Goal: Complete application form: Complete application form

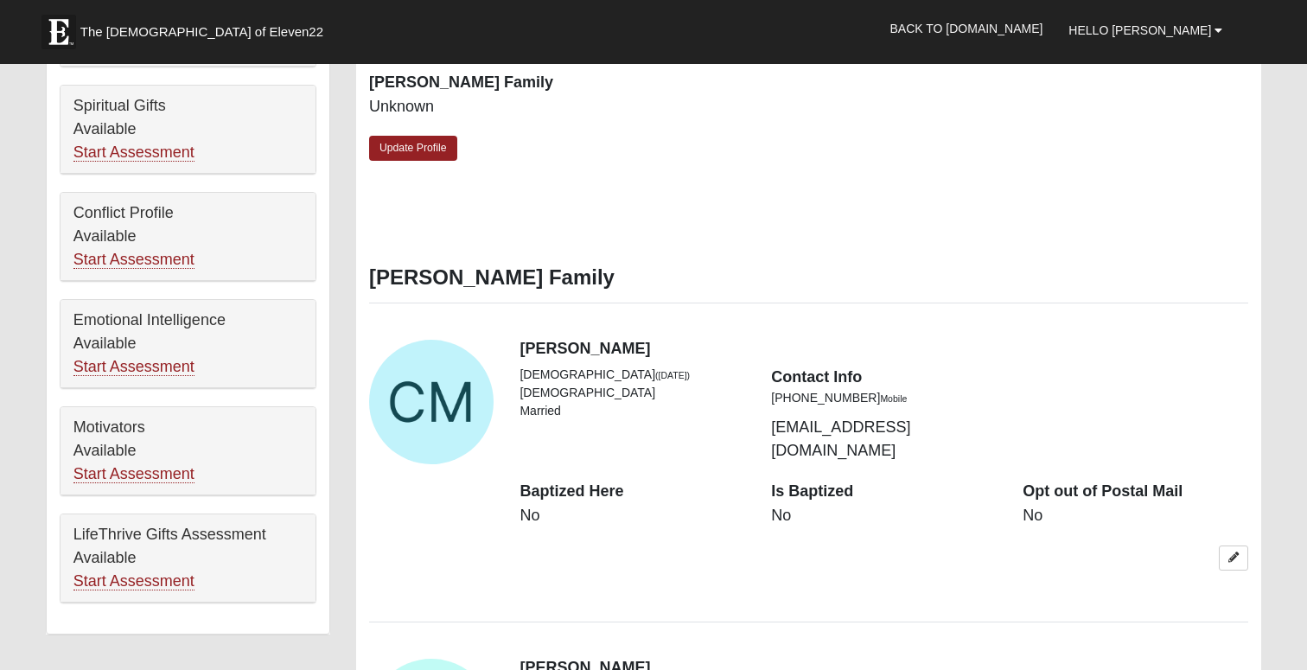
scroll to position [774, 0]
click at [157, 154] on link "Start Assessment" at bounding box center [133, 153] width 121 height 18
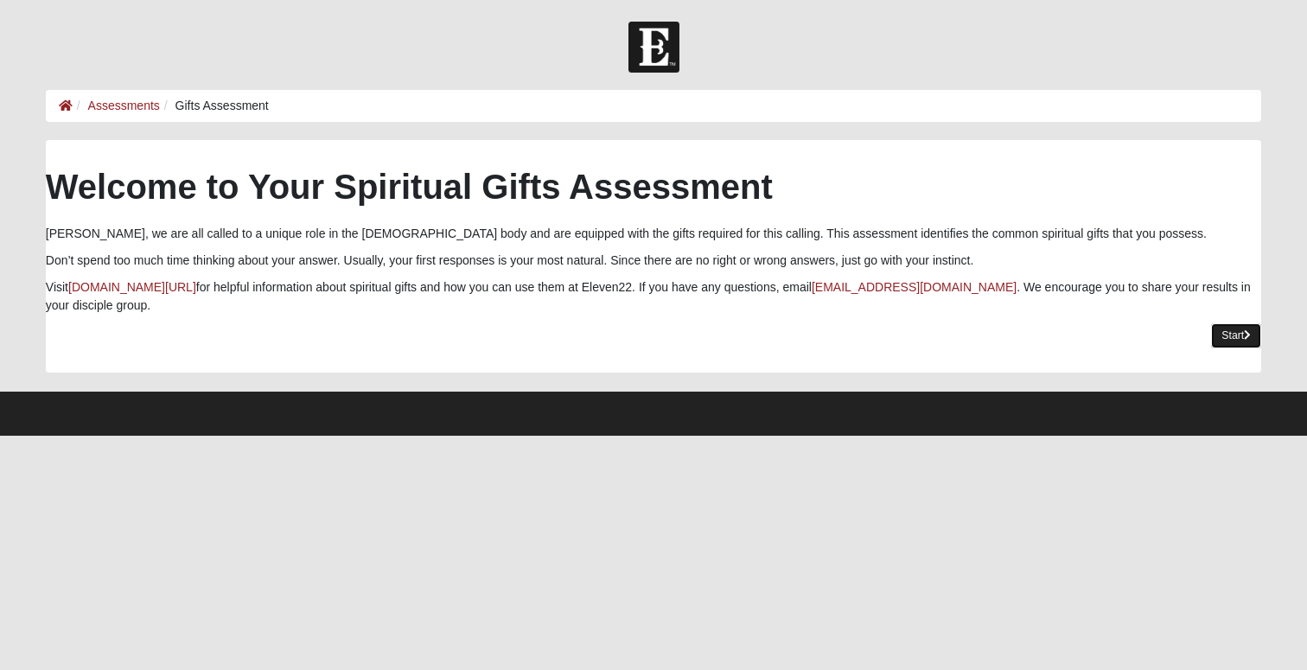
click at [1221, 334] on link "Start" at bounding box center [1236, 335] width 50 height 25
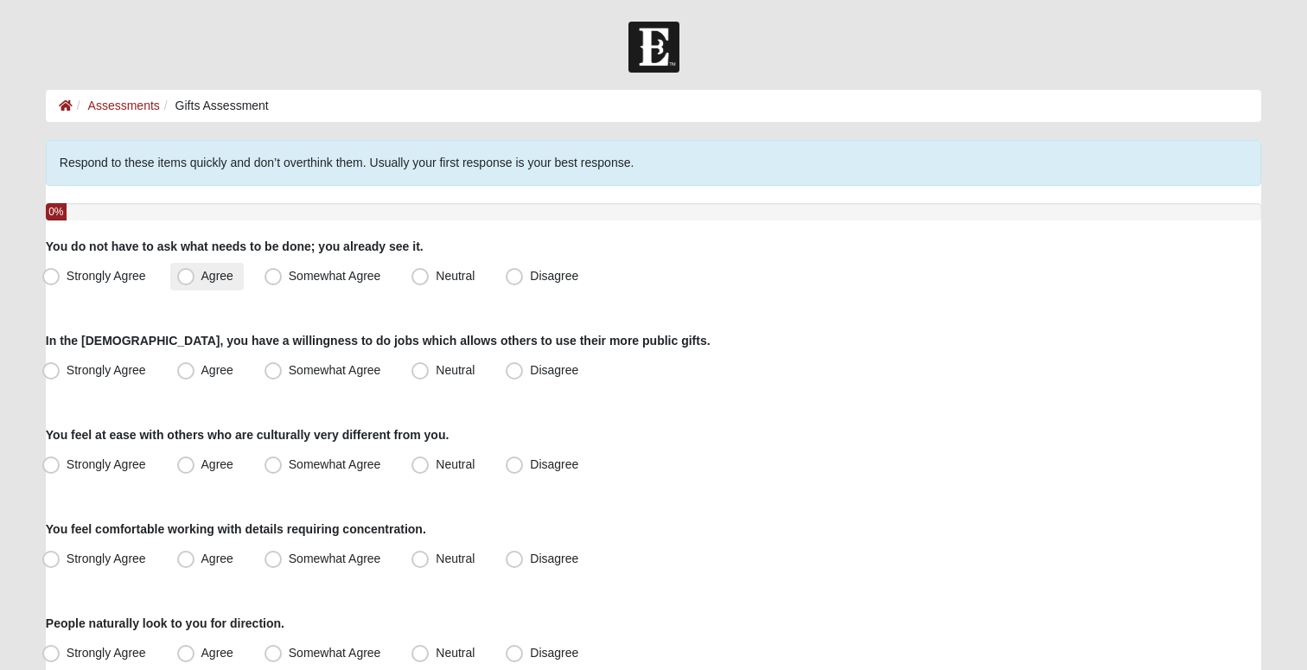
click at [201, 277] on span "Agree" at bounding box center [217, 276] width 32 height 14
click at [185, 277] on input "Agree" at bounding box center [189, 276] width 11 height 11
radio input "true"
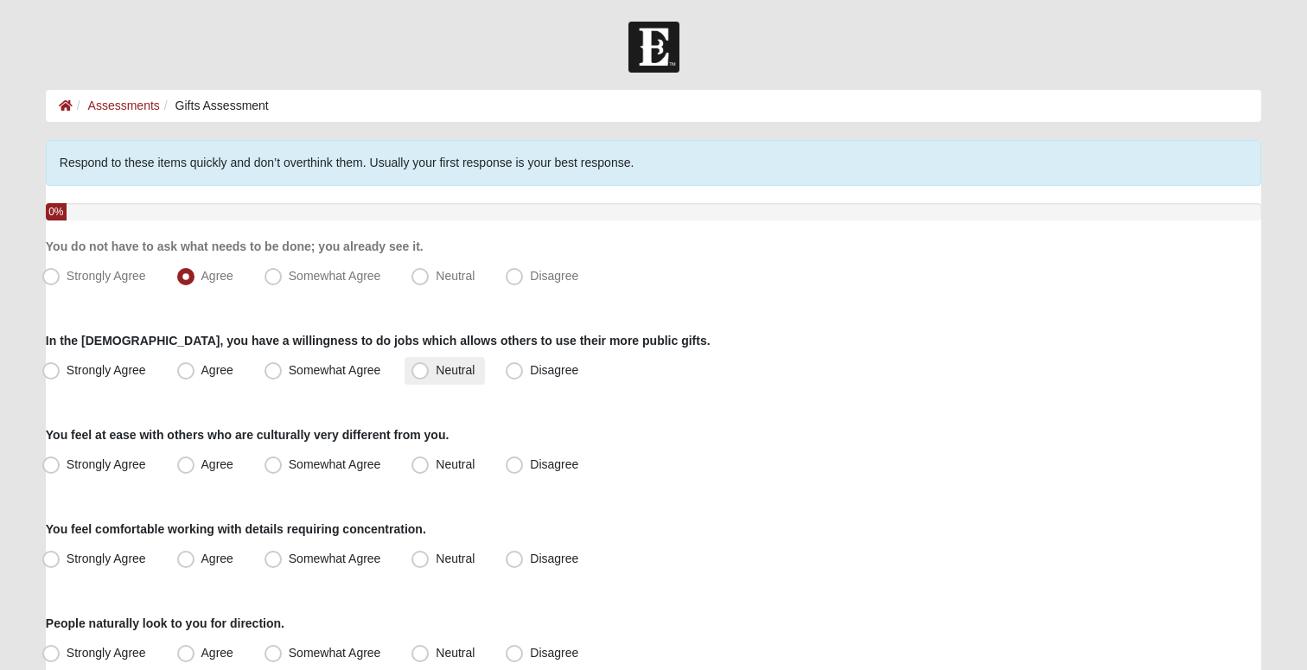
click at [436, 372] on span "Neutral" at bounding box center [455, 370] width 39 height 14
click at [418, 372] on input "Neutral" at bounding box center [423, 370] width 11 height 11
radio input "true"
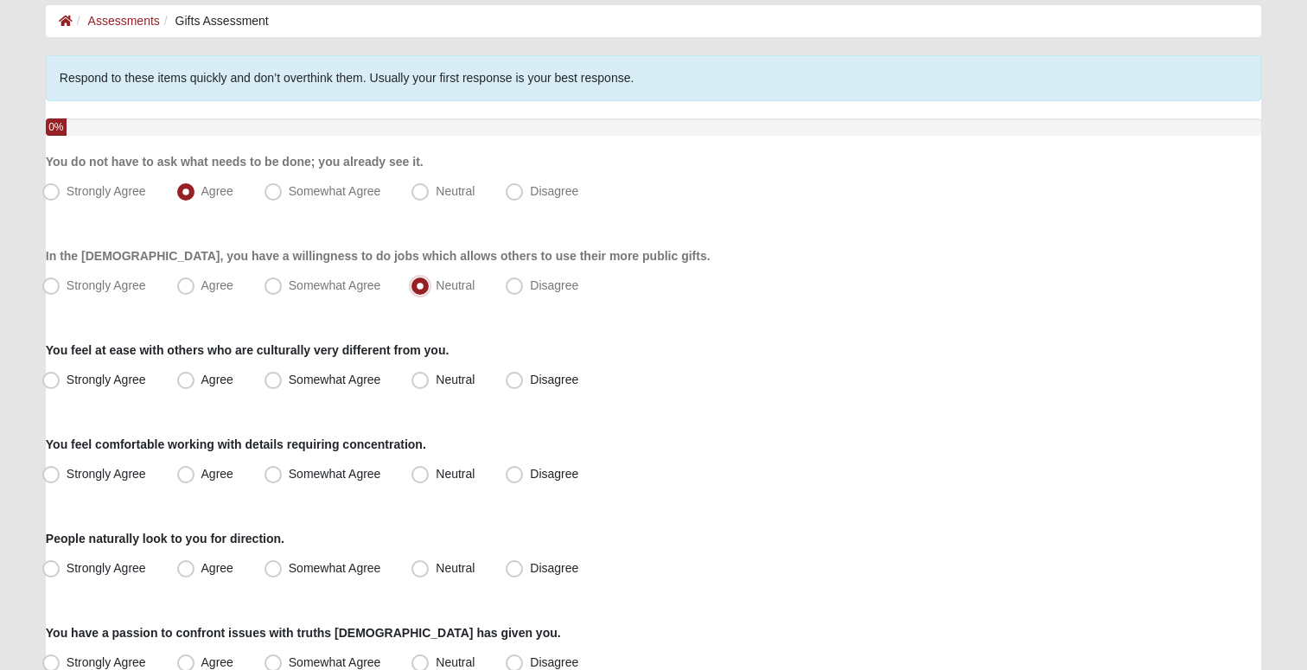
scroll to position [84, 0]
click at [436, 383] on span "Neutral" at bounding box center [455, 380] width 39 height 14
click at [419, 383] on input "Neutral" at bounding box center [423, 380] width 11 height 11
radio input "true"
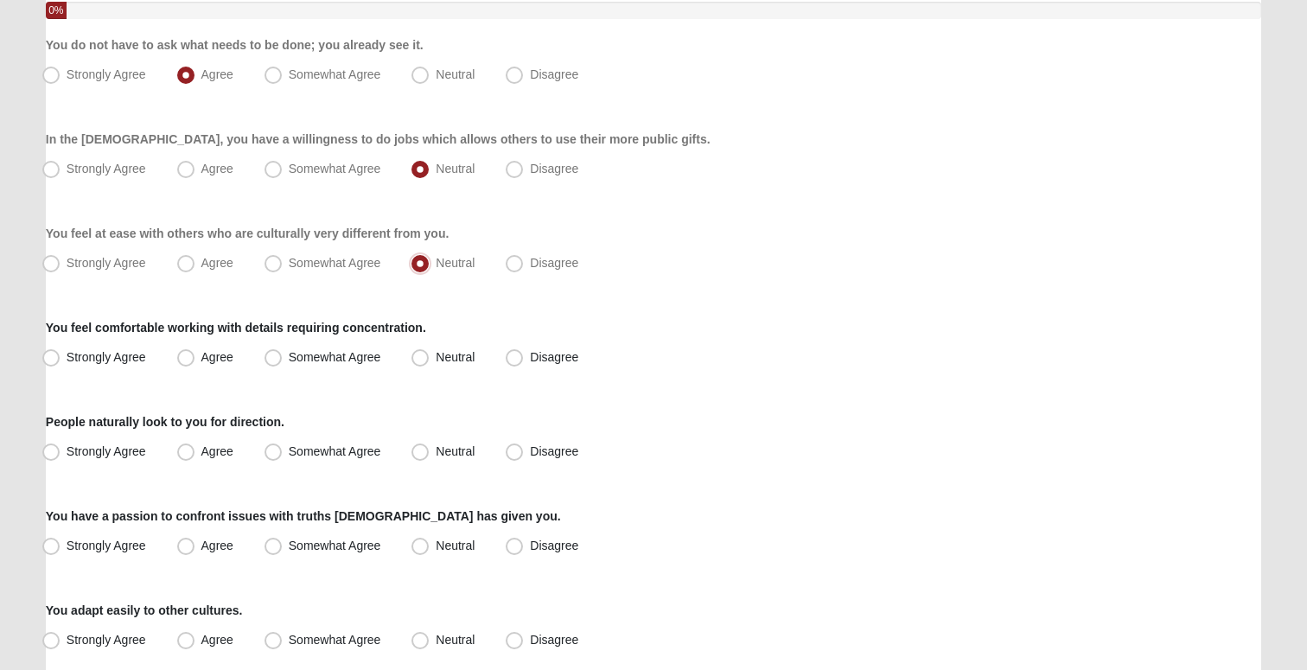
scroll to position [203, 0]
click at [202, 353] on span "Agree" at bounding box center [217, 355] width 32 height 14
click at [195, 353] on input "Agree" at bounding box center [189, 355] width 11 height 11
radio input "true"
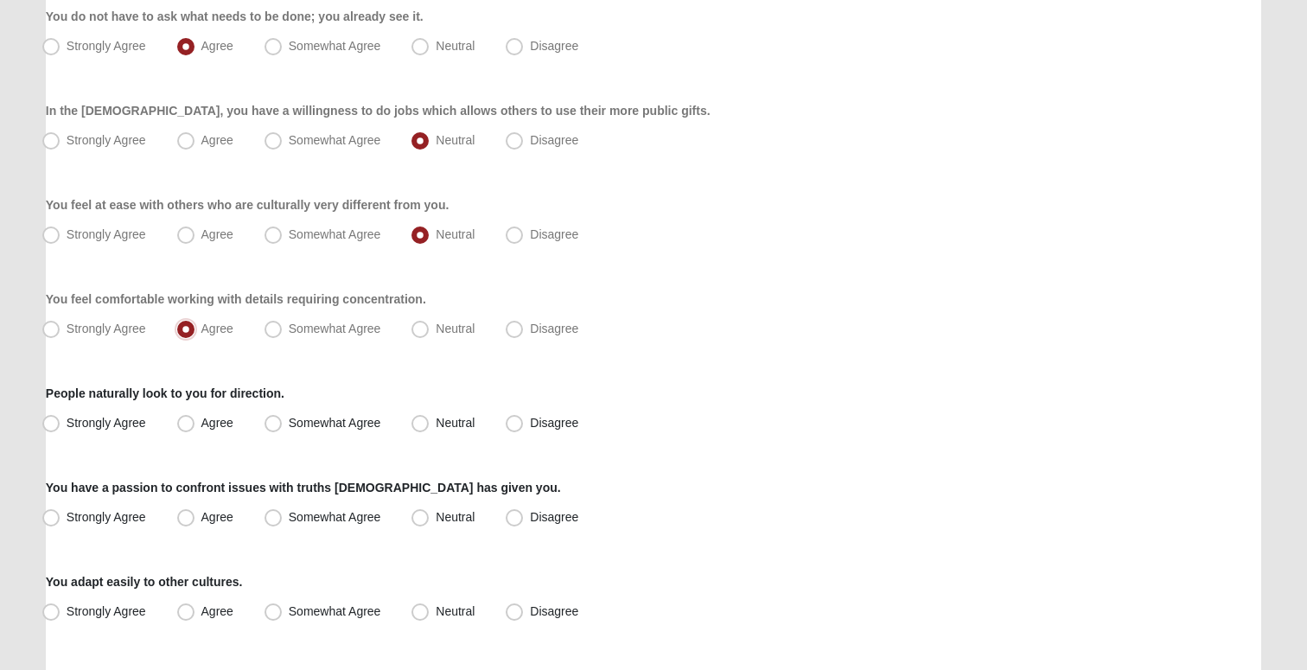
scroll to position [235, 0]
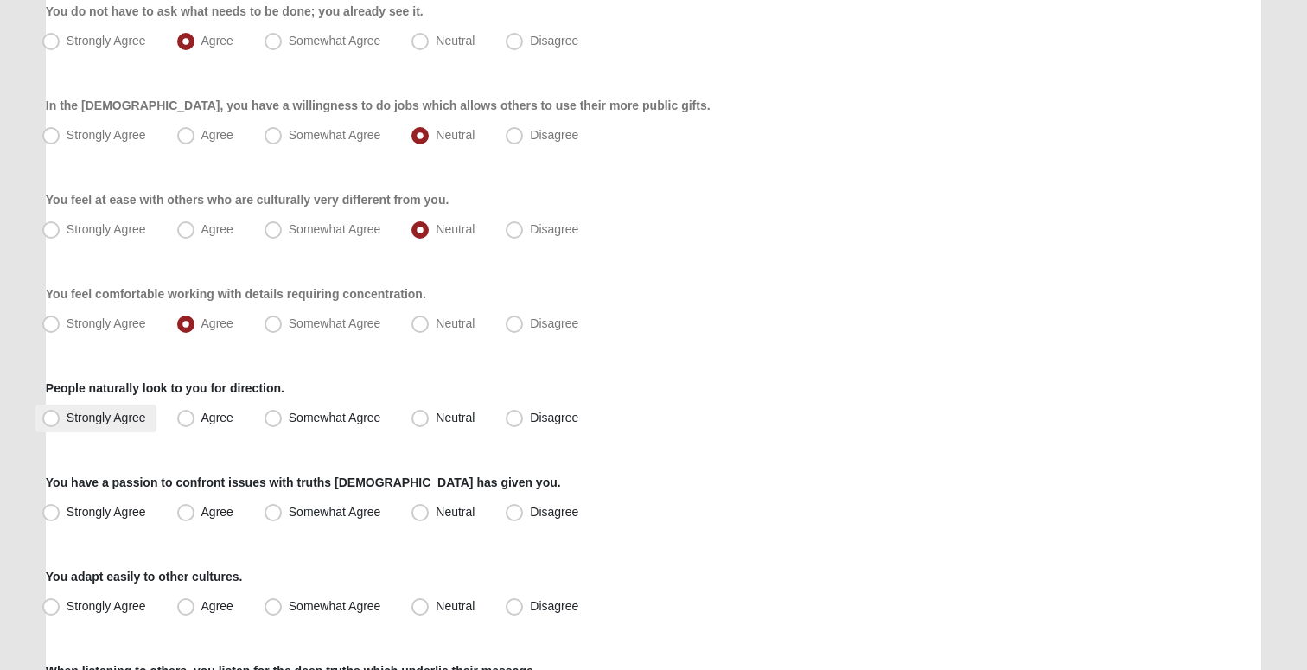
click at [118, 423] on span "Strongly Agree" at bounding box center [107, 418] width 80 height 14
click at [60, 423] on input "Strongly Agree" at bounding box center [54, 417] width 11 height 11
radio input "true"
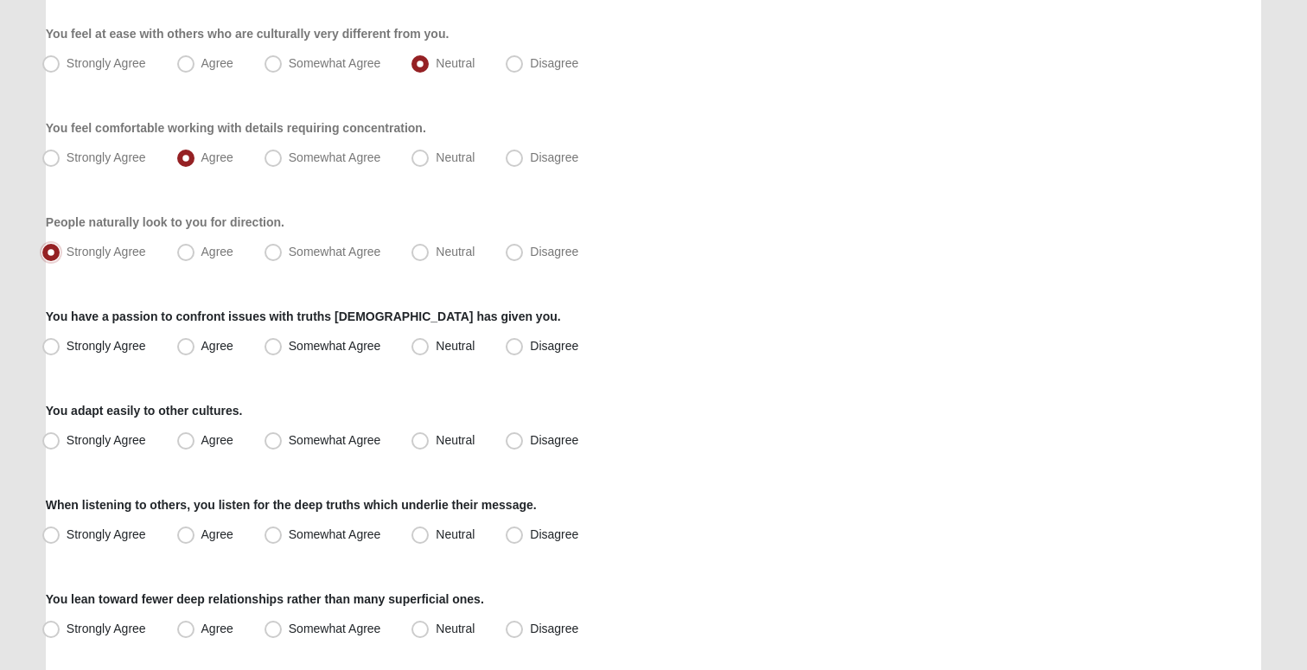
scroll to position [403, 0]
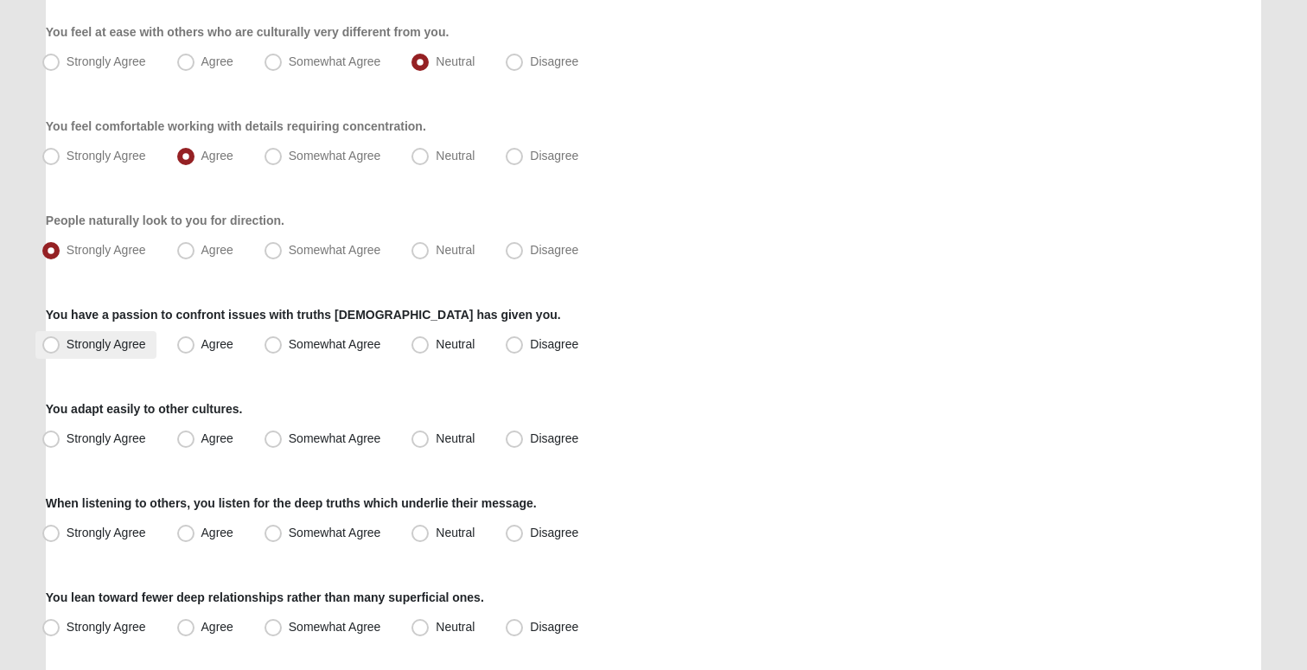
click at [118, 345] on span "Strongly Agree" at bounding box center [107, 344] width 80 height 14
click at [60, 345] on input "Strongly Agree" at bounding box center [54, 344] width 11 height 11
radio input "true"
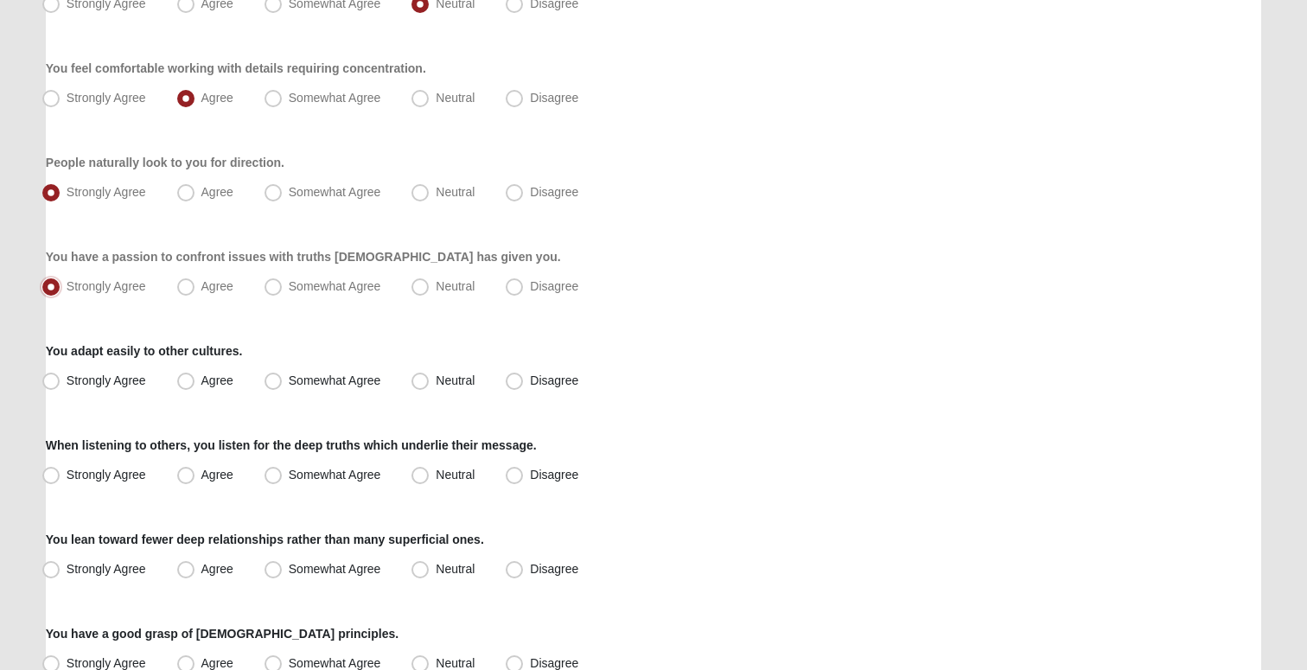
scroll to position [469, 0]
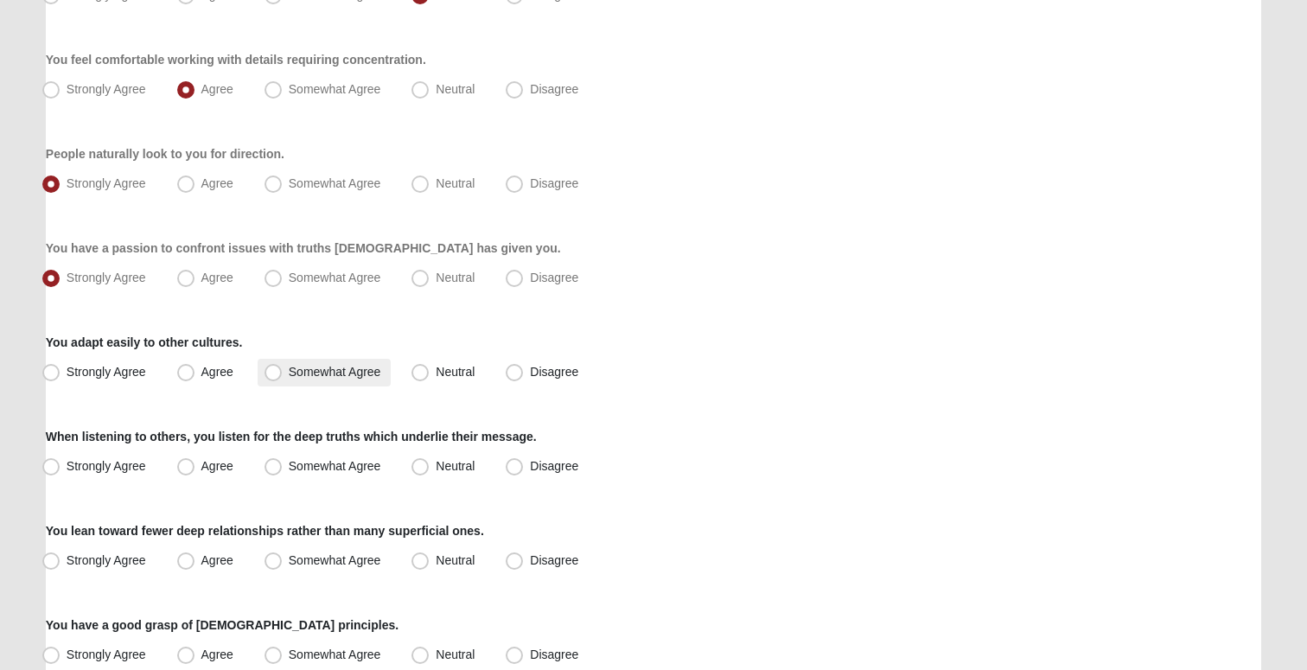
click at [289, 377] on span "Somewhat Agree" at bounding box center [335, 372] width 92 height 14
click at [271, 377] on input "Somewhat Agree" at bounding box center [276, 371] width 11 height 11
radio input "true"
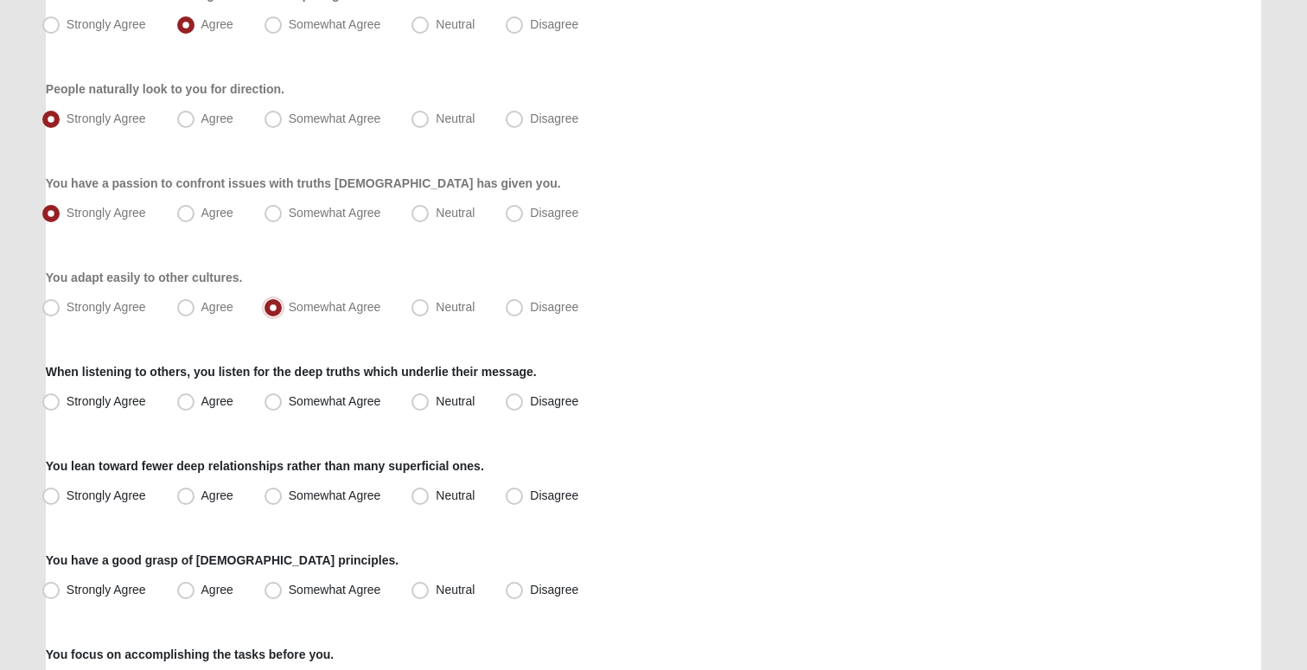
scroll to position [536, 0]
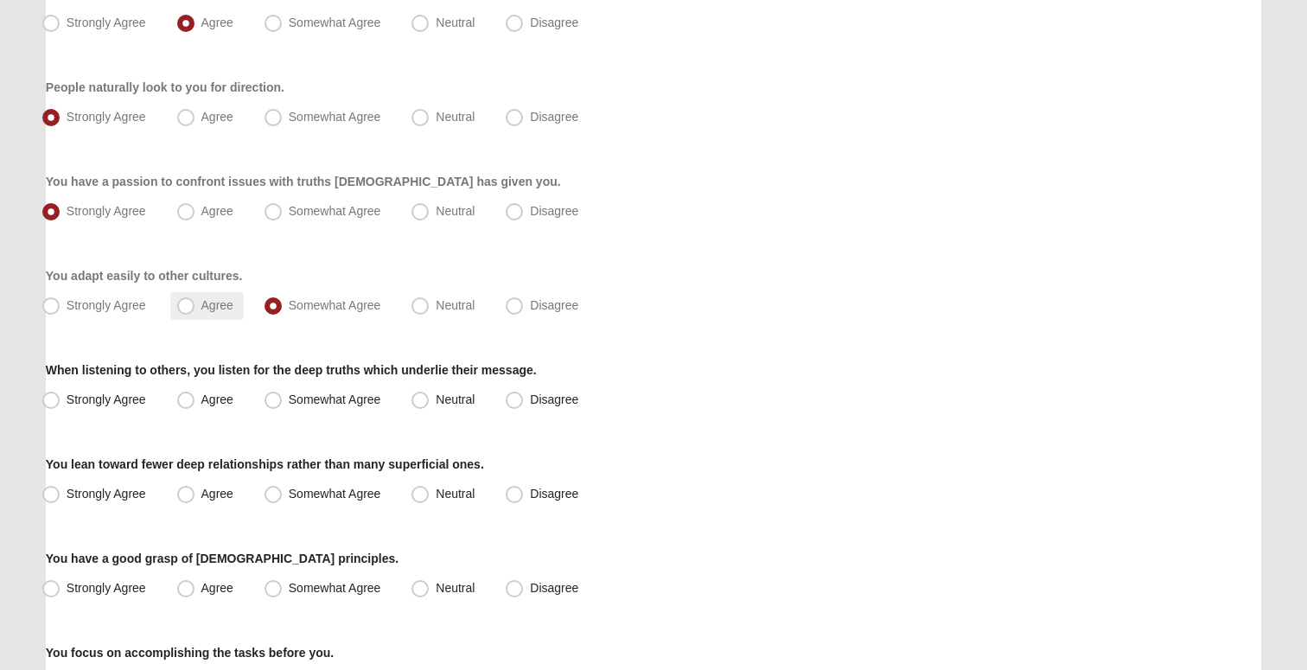
click at [171, 297] on label "Agree" at bounding box center [206, 306] width 73 height 28
click at [184, 300] on input "Agree" at bounding box center [189, 305] width 11 height 11
radio input "true"
click at [289, 303] on span "Somewhat Agree" at bounding box center [335, 305] width 92 height 14
click at [271, 303] on input "Somewhat Agree" at bounding box center [276, 305] width 11 height 11
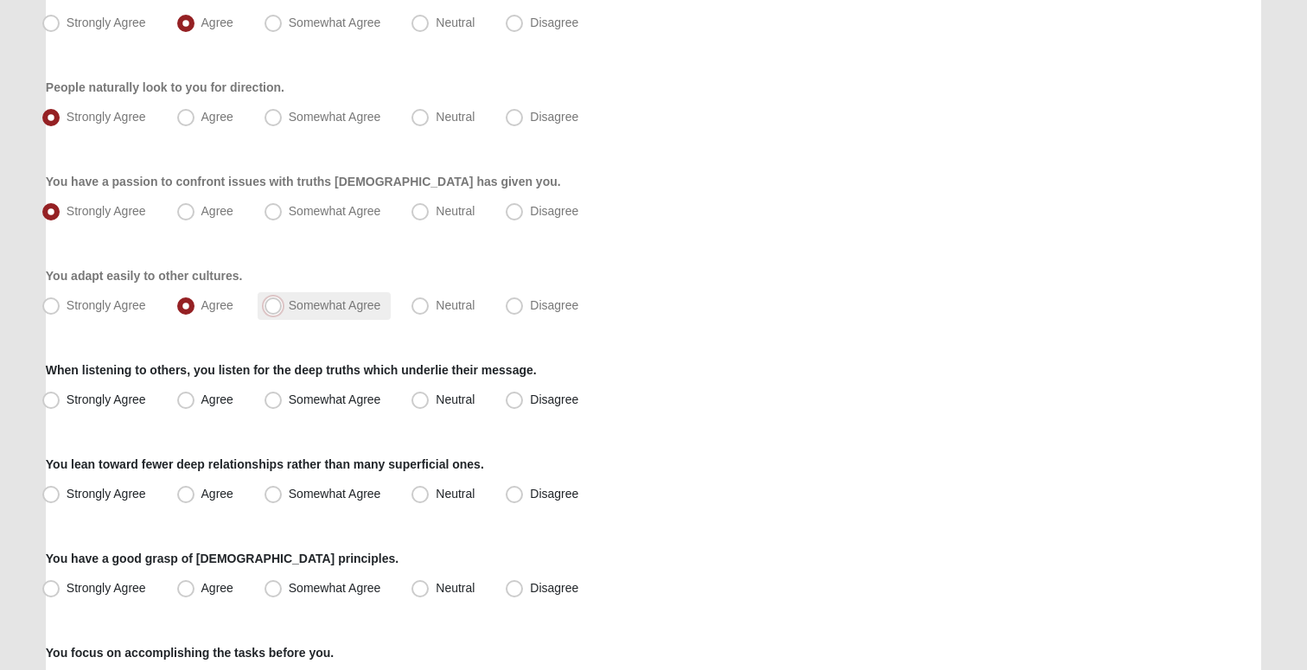
radio input "true"
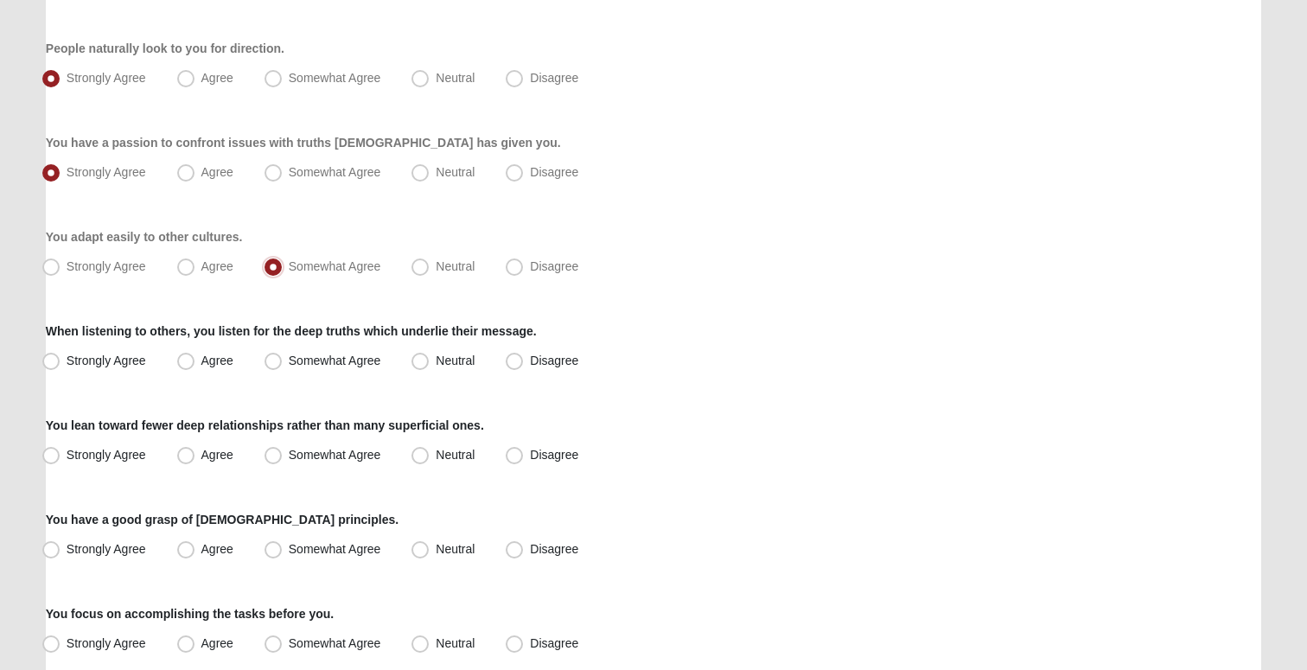
scroll to position [578, 0]
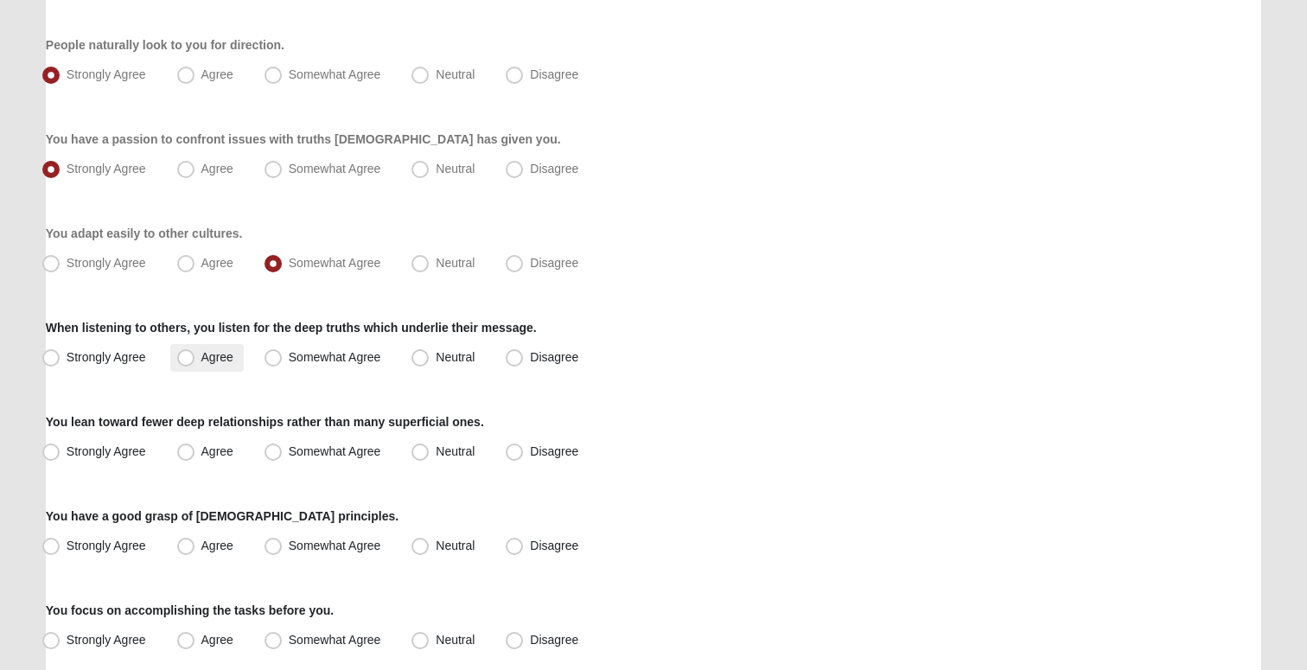
click at [195, 362] on label "Agree" at bounding box center [206, 358] width 73 height 28
click at [195, 362] on input "Agree" at bounding box center [189, 357] width 11 height 11
radio input "true"
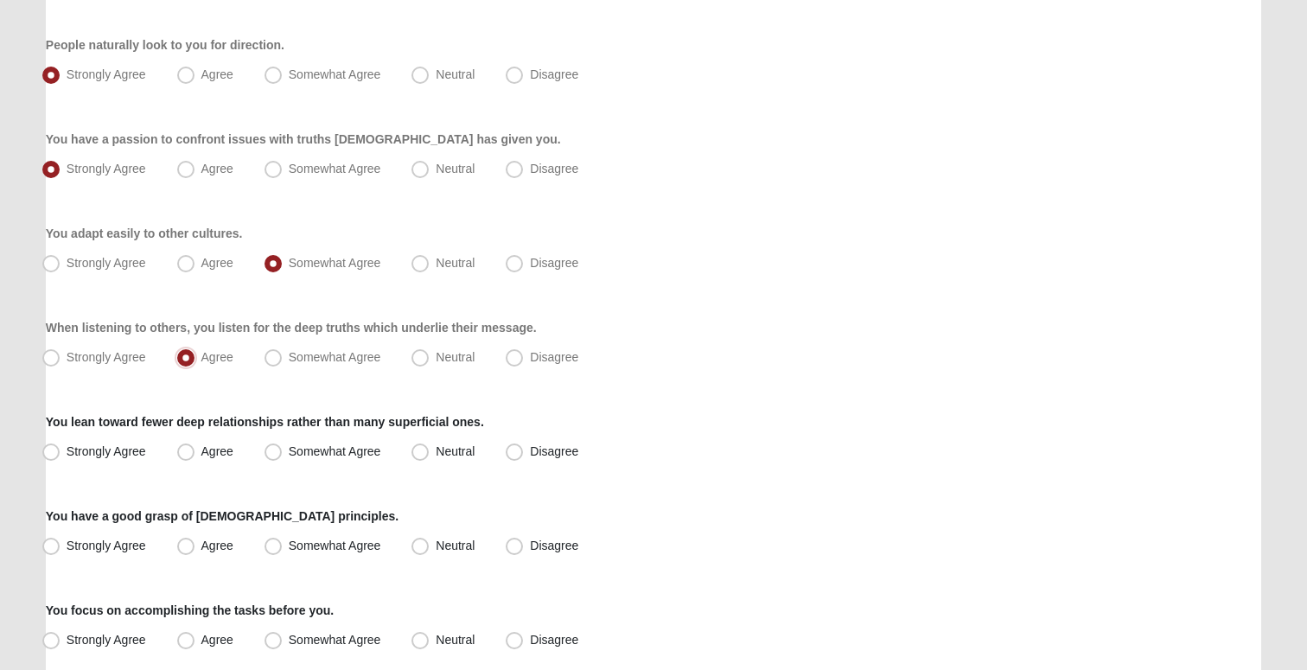
scroll to position [648, 0]
